Goal: Information Seeking & Learning: Learn about a topic

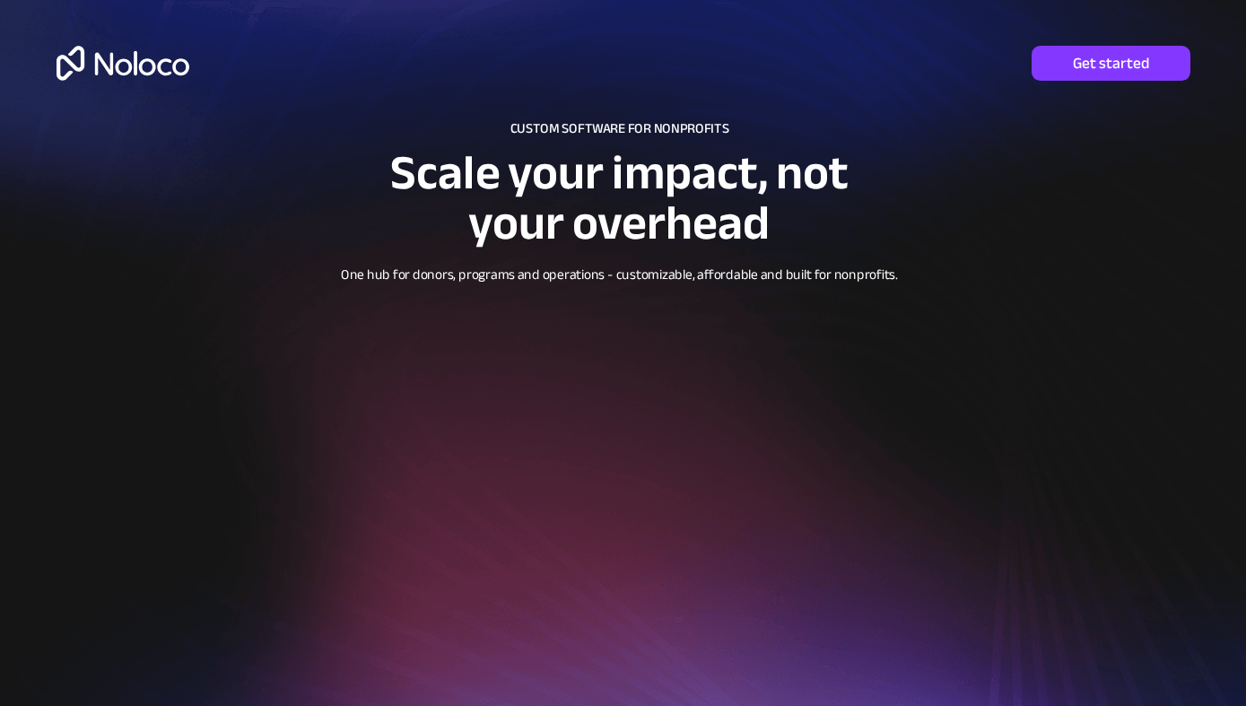
click at [900, 81] on div at bounding box center [623, 428] width 1246 height 856
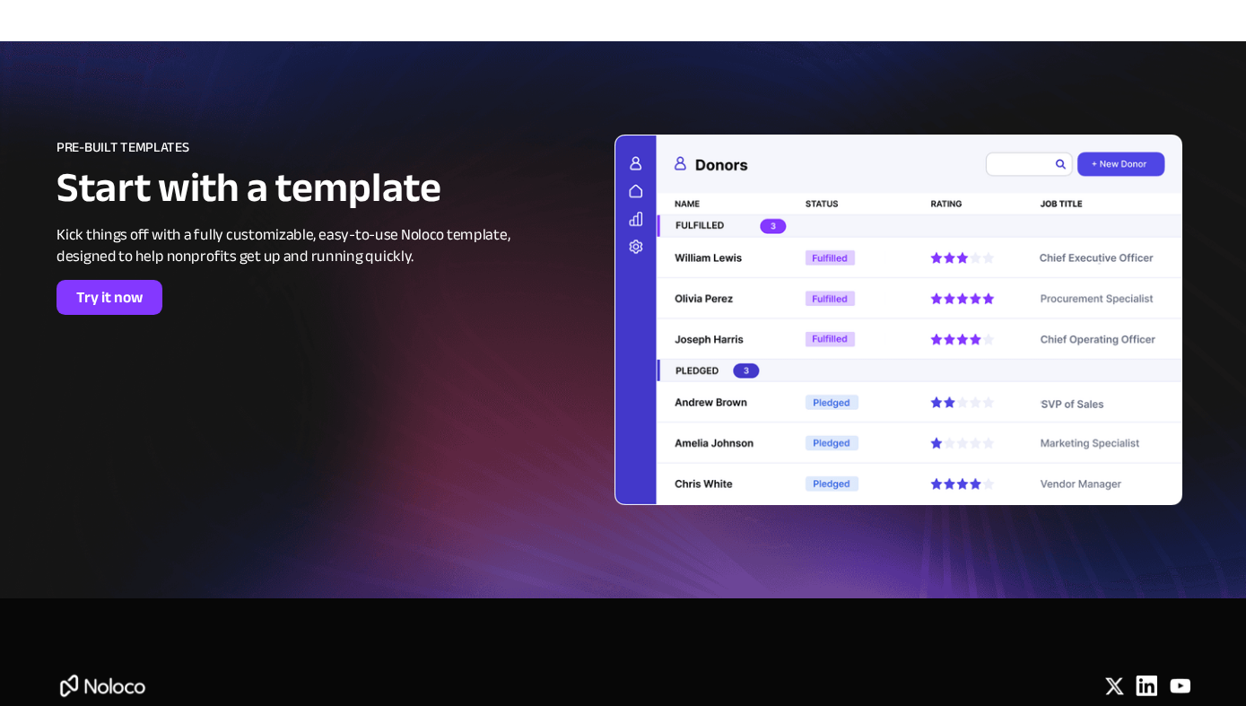
scroll to position [7678, 0]
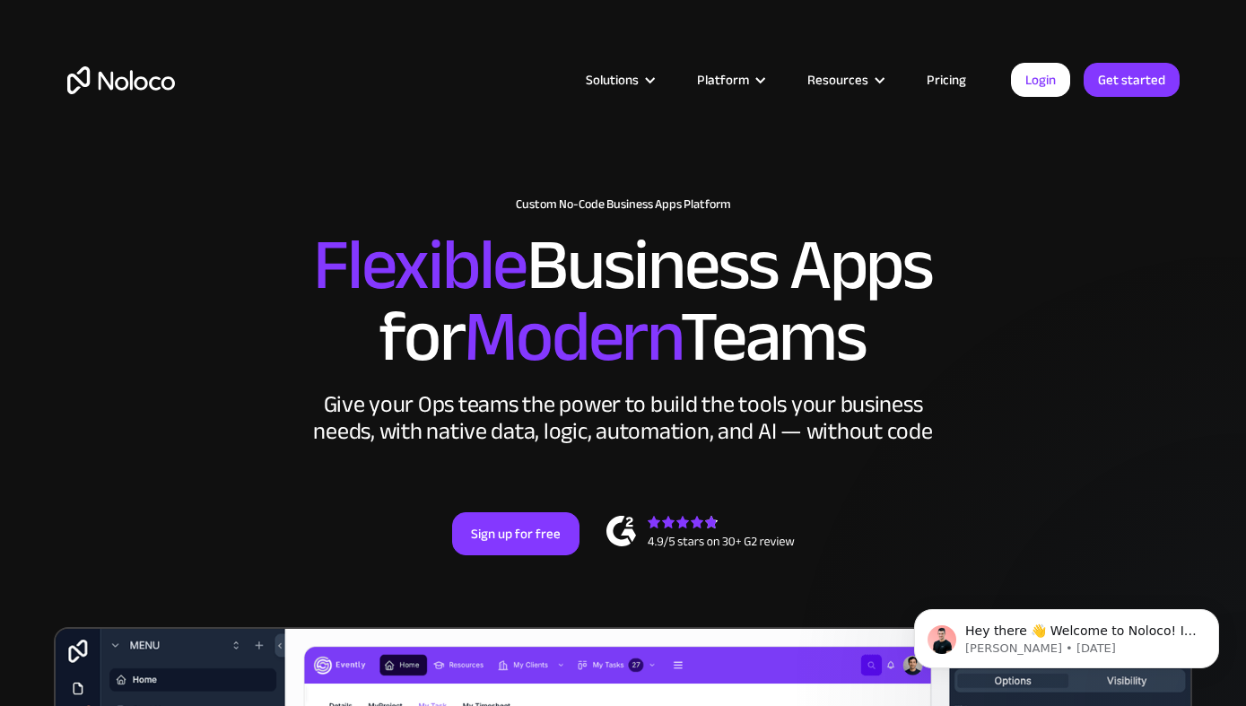
click at [943, 82] on link "Pricing" at bounding box center [946, 79] width 84 height 23
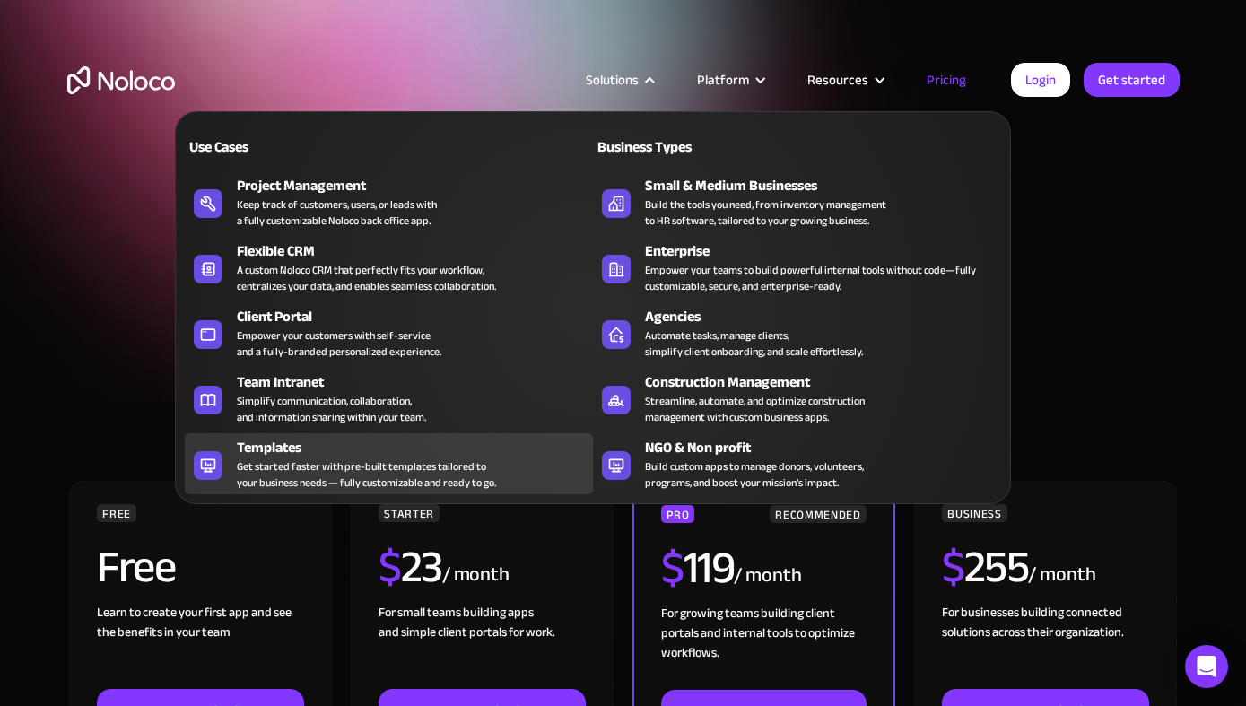
click at [224, 468] on link "Templates Get started faster with pre-built templates tailored to your business…" at bounding box center [389, 463] width 408 height 61
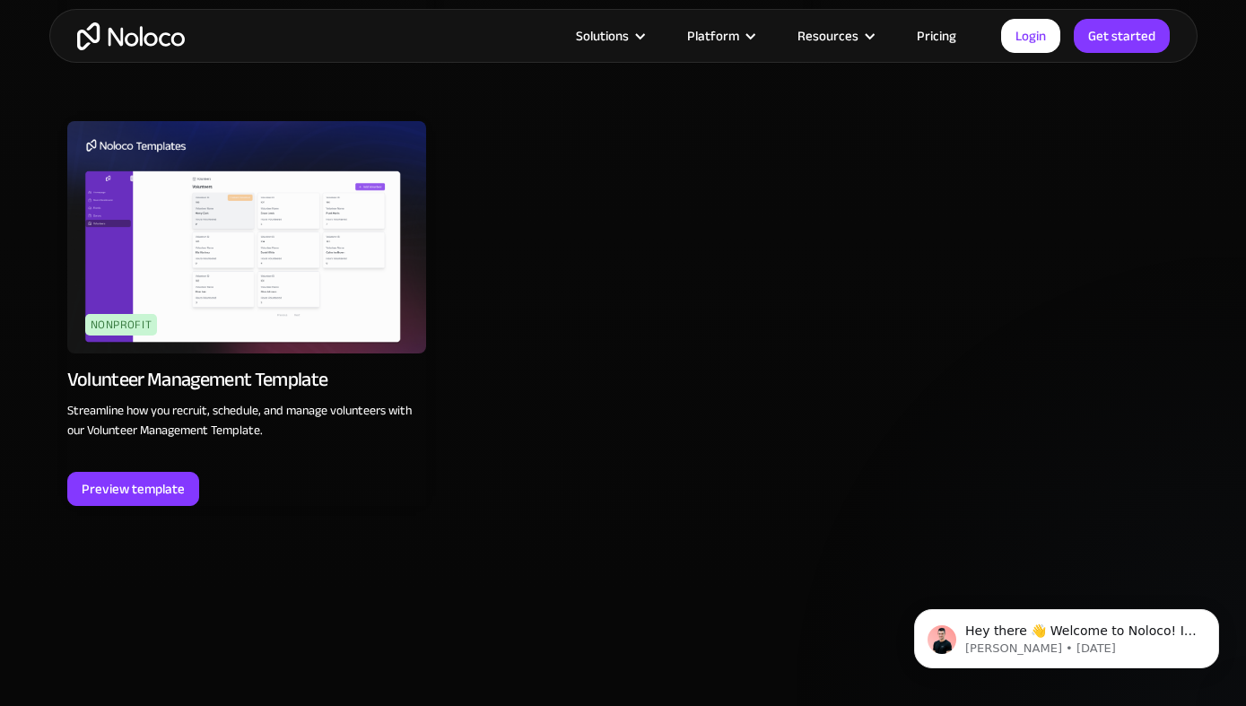
scroll to position [5454, 0]
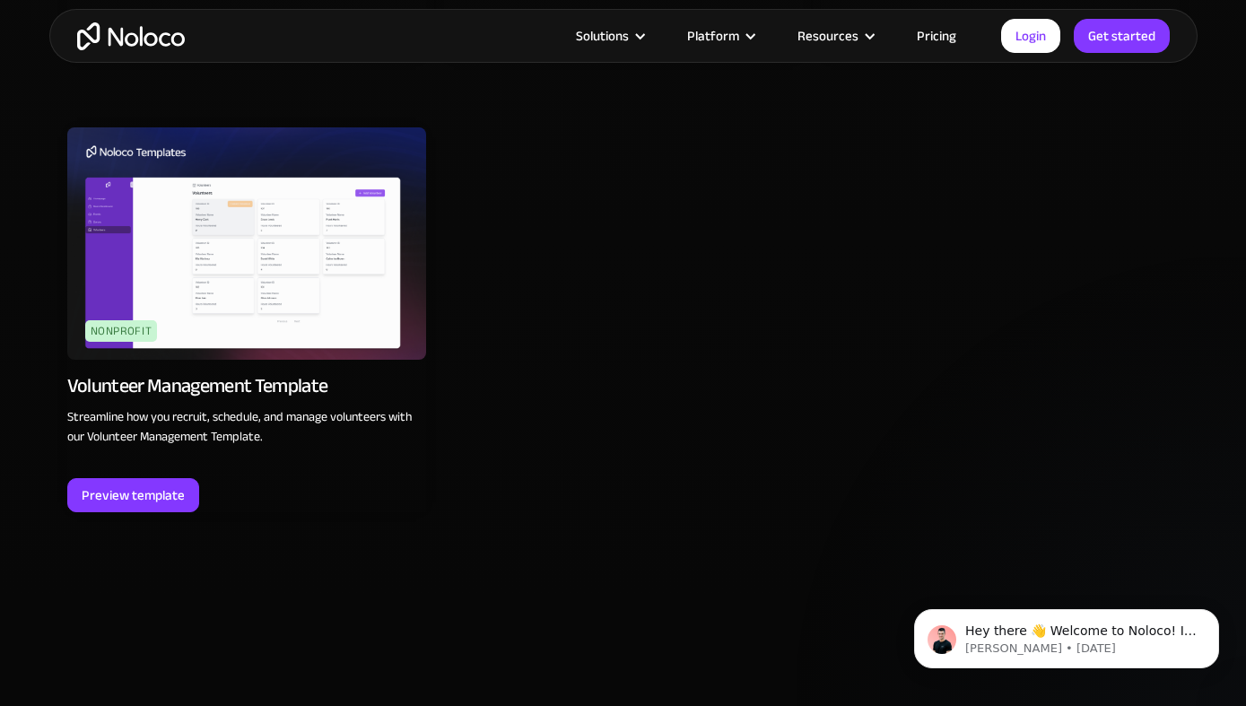
click at [217, 323] on img at bounding box center [246, 243] width 359 height 232
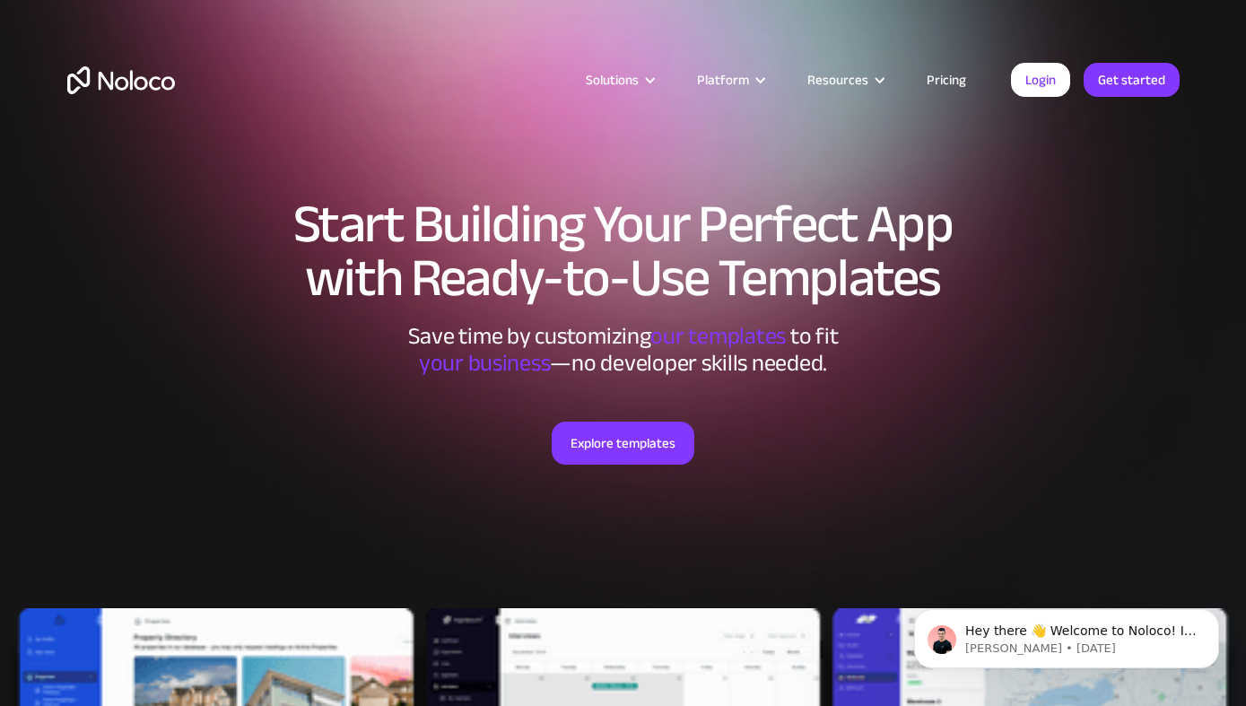
click at [1066, 206] on h1 "Start Building Your Perfect App with Ready-to-Use Templates" at bounding box center [623, 251] width 1112 height 108
click at [127, 101] on div "Solutions Use Cases Business Types Project Management Keep track of customers, …" at bounding box center [623, 98] width 1148 height 106
click at [125, 77] on img "home" at bounding box center [121, 80] width 108 height 28
